Goal: Task Accomplishment & Management: Complete application form

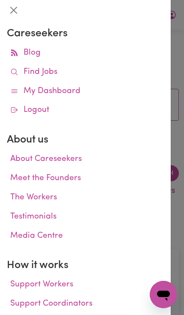
click at [74, 87] on link "My Dashboard" at bounding box center [85, 91] width 157 height 19
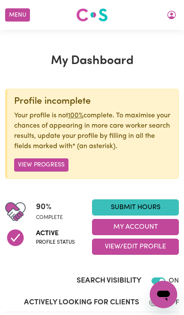
click at [163, 201] on link "Submit Hours" at bounding box center [135, 207] width 87 height 16
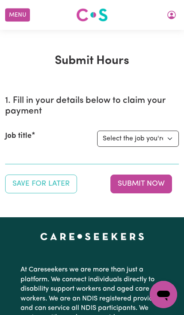
click at [165, 135] on select "Select the job you're submitting hours for... [[PERSON_NAME] Astute Living Care…" at bounding box center [138, 139] width 82 height 16
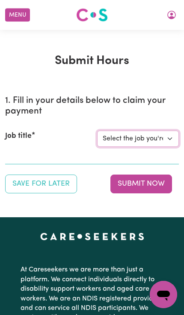
select select "14102"
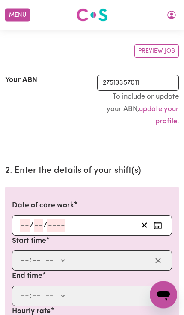
click at [163, 220] on button "Enter the date of care work" at bounding box center [158, 225] width 14 height 13
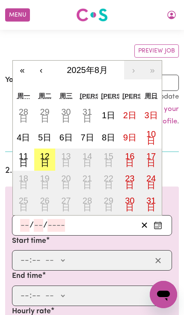
click at [26, 152] on abbr "11日" at bounding box center [23, 160] width 9 height 16
type input "[DATE]"
type input "11"
type input "8"
type input "2025"
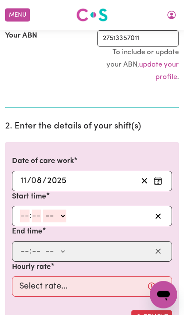
click at [26, 210] on input "number" at bounding box center [24, 216] width 9 height 13
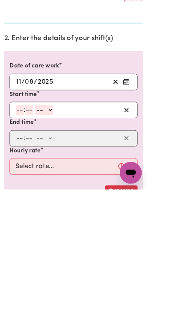
type input "3"
type input "00"
click at [64, 210] on select "-- AM PM" at bounding box center [52, 216] width 23 height 13
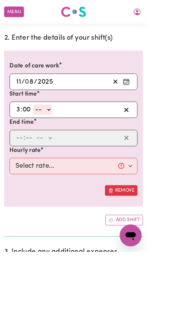
select select "pm"
type input "15:00"
type input "0"
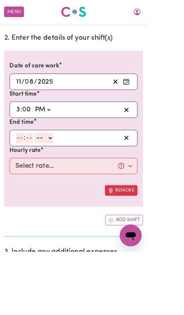
click at [32, 144] on input "number" at bounding box center [33, 137] width 11 height 13
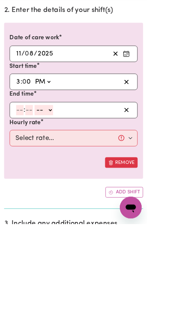
click at [15, 163] on div ": -- AM PM" at bounding box center [92, 173] width 160 height 20
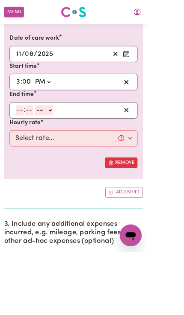
click at [25, 140] on input "number" at bounding box center [24, 137] width 9 height 13
type input "5"
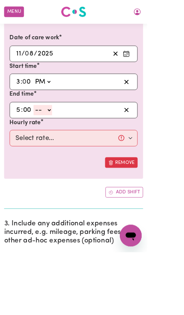
type input "00"
click at [65, 131] on select "-- AM PM" at bounding box center [53, 137] width 23 height 13
select select "pm"
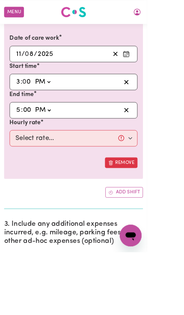
type input "17:00"
type input "0"
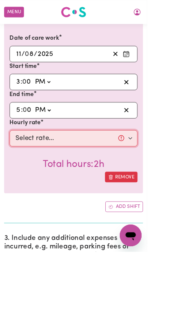
click at [157, 168] on select "Select rate... $45.00 (Weekday)" at bounding box center [92, 173] width 160 height 20
select select "45-Weekday"
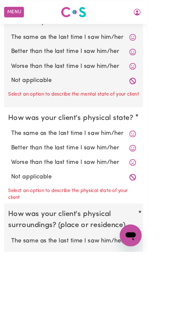
scroll to position [813, 0]
click at [133, 59] on label "Better than the last time I saw him/her" at bounding box center [92, 64] width 156 height 11
click at [14, 59] on input "Better than the last time I saw him/her" at bounding box center [13, 59] width 0 height 0
radio input "true"
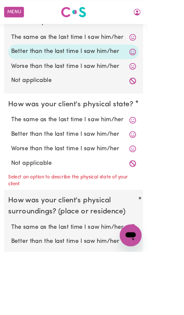
click at [140, 163] on label "Better than the last time I saw him/her" at bounding box center [92, 168] width 156 height 11
click at [14, 162] on input "Better than the last time I saw him/her" at bounding box center [13, 162] width 0 height 0
radio input "true"
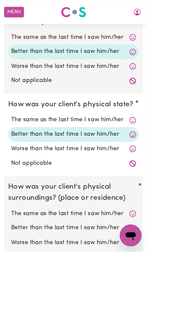
click at [146, 280] on label "Better than the last time I saw him/her" at bounding box center [92, 285] width 156 height 11
click at [14, 280] on input "Better than the last time I saw him/her" at bounding box center [13, 280] width 0 height 0
radio input "true"
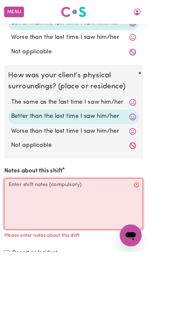
click at [58, 223] on textarea "Notes about this shift" at bounding box center [91, 255] width 173 height 64
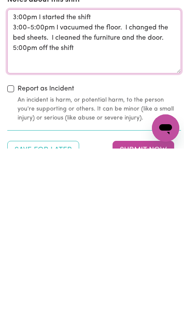
scroll to position [1001, 0]
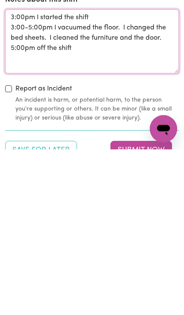
type textarea "3:00pm I started the shift 3:00-5:00pm I vacuumed the floor. I changed the bed …"
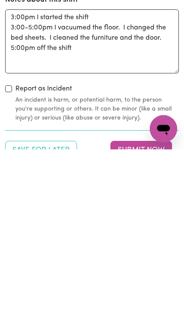
click at [143, 307] on button "Submit Now" at bounding box center [140, 316] width 61 height 19
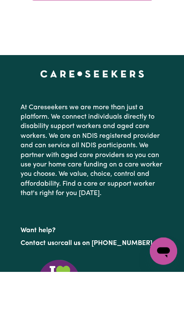
scroll to position [0, 0]
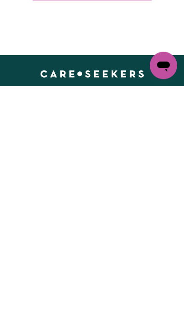
click at [15, 15] on button "Menu" at bounding box center [17, 15] width 25 height 13
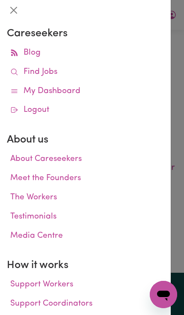
scroll to position [12, 0]
click at [118, 90] on link "My Dashboard" at bounding box center [85, 91] width 157 height 19
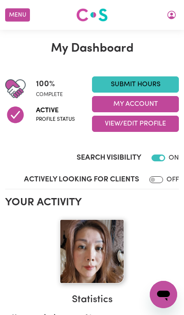
click at [156, 105] on button "My Account" at bounding box center [135, 104] width 87 height 16
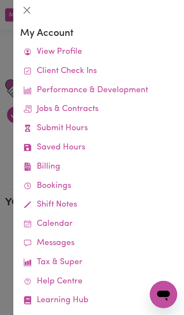
click at [0, 0] on link "Job Reports" at bounding box center [0, 0] width 0 height 0
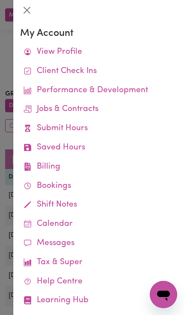
click at [0, 0] on link "Job Reports" at bounding box center [0, 0] width 0 height 0
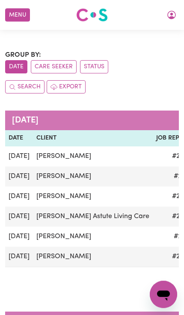
scroll to position [0, 0]
